Goal: Entertainment & Leisure: Consume media (video, audio)

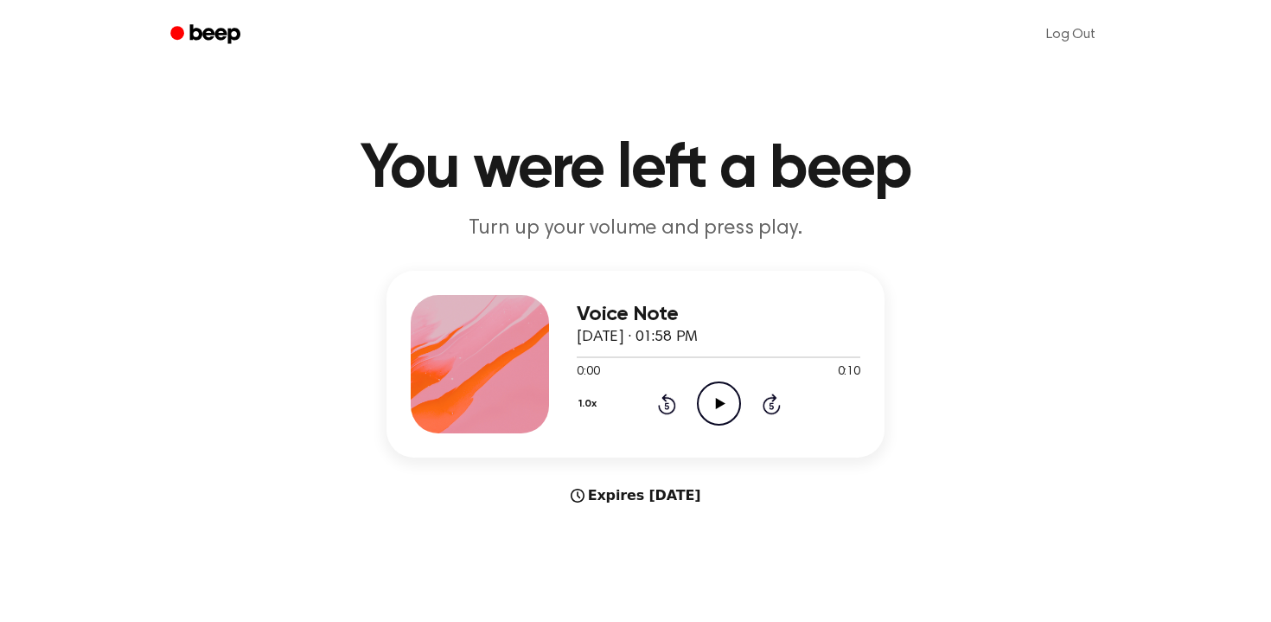
click at [722, 412] on icon "Play Audio" at bounding box center [719, 403] width 44 height 44
click at [722, 412] on icon "Pause Audio" at bounding box center [719, 403] width 44 height 44
click at [708, 407] on icon "Play Audio" at bounding box center [719, 403] width 44 height 44
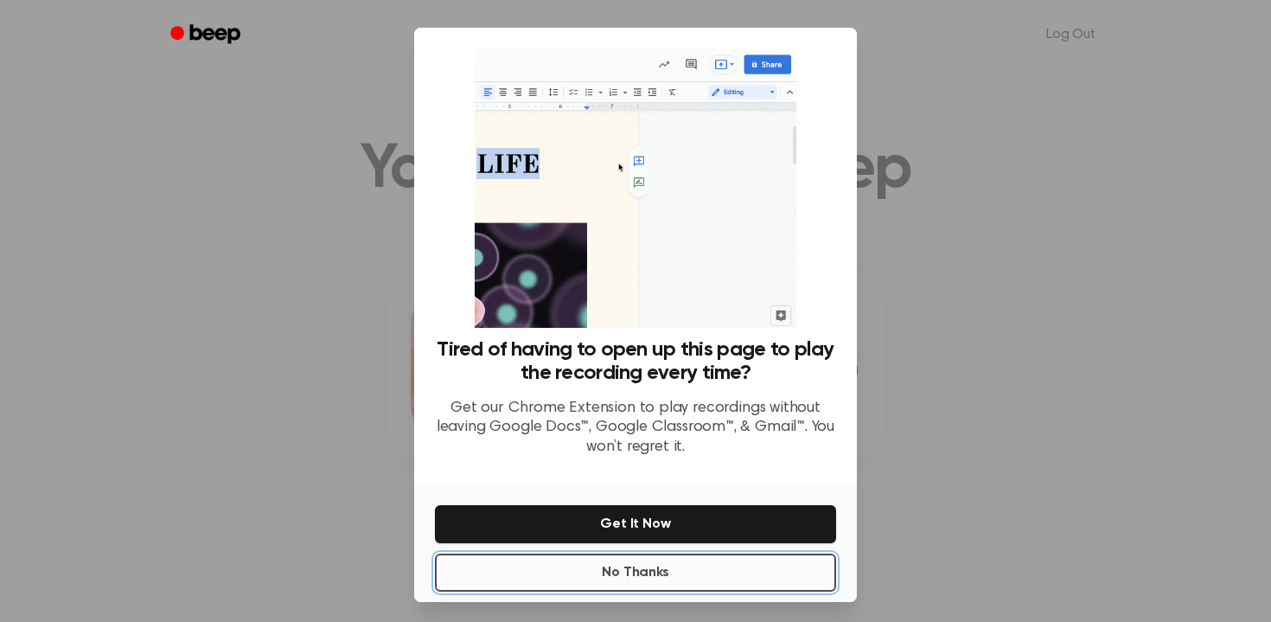
click at [690, 573] on button "No Thanks" at bounding box center [635, 572] width 401 height 38
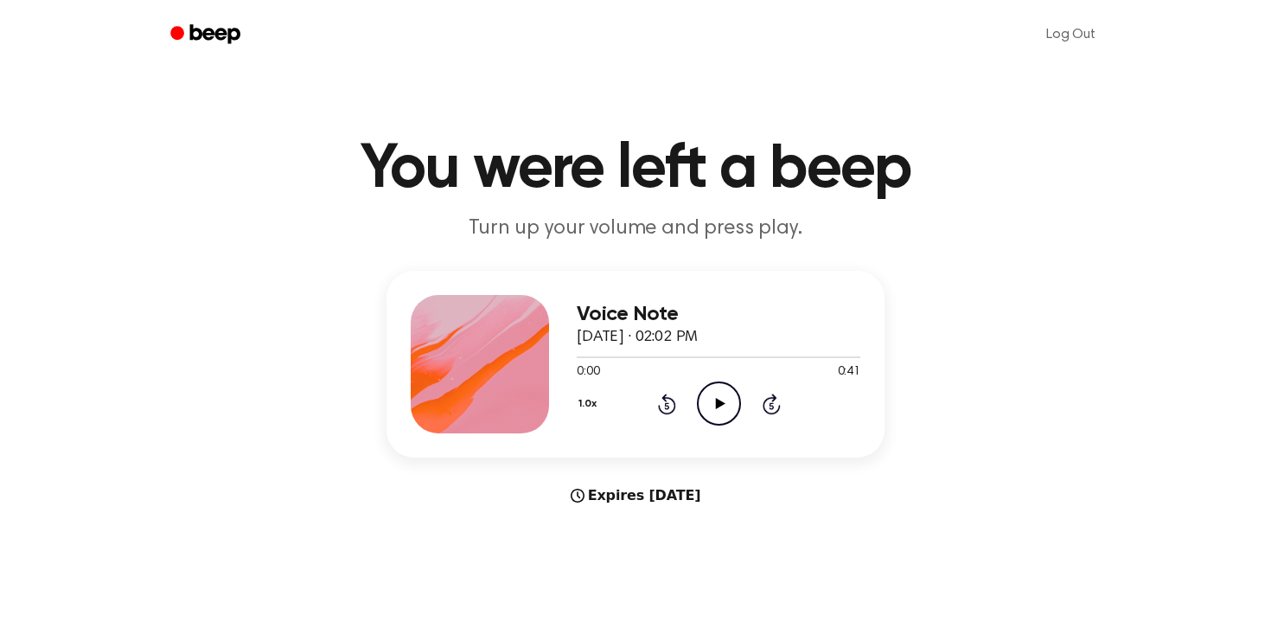
click at [708, 421] on circle at bounding box center [719, 403] width 42 height 42
drag, startPoint x: 803, startPoint y: 366, endPoint x: 788, endPoint y: 380, distance: 20.8
click at [801, 367] on div "0:00 0:29" at bounding box center [719, 372] width 284 height 18
